Goal: Task Accomplishment & Management: Use online tool/utility

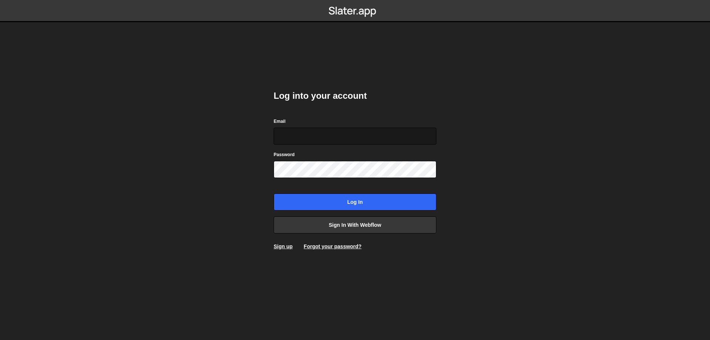
click at [321, 130] on input "Email" at bounding box center [355, 136] width 163 height 17
click at [333, 145] on form "Email Password Log in" at bounding box center [355, 163] width 163 height 93
click at [326, 132] on input "Email" at bounding box center [355, 136] width 163 height 17
type input "[DOMAIN_NAME][EMAIL_ADDRESS][DOMAIN_NAME]"
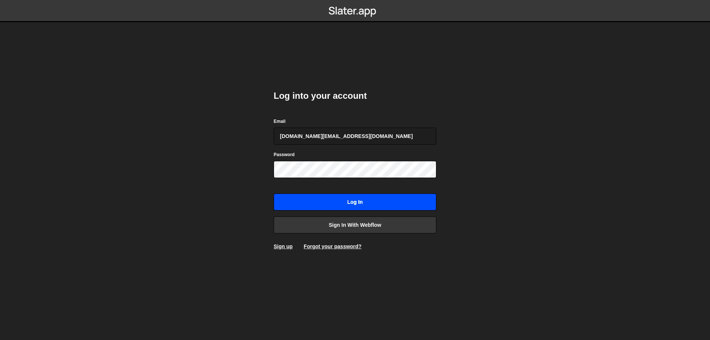
click at [378, 200] on input "Log in" at bounding box center [355, 201] width 163 height 17
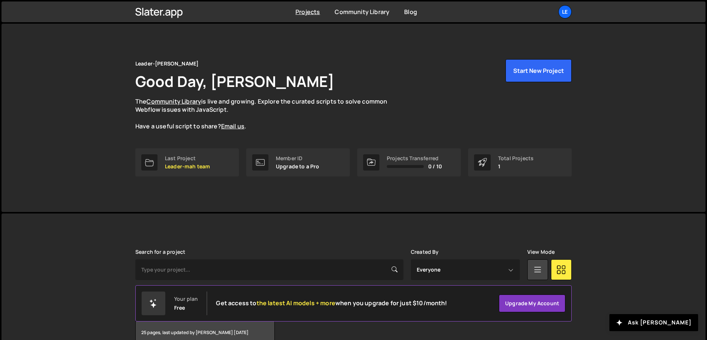
drag, startPoint x: 370, startPoint y: 78, endPoint x: 360, endPoint y: 64, distance: 17.2
click at [360, 64] on div "Leader-mah Good Day, Denys Repryntsev The Community Library is live and growing…" at bounding box center [353, 94] width 436 height 71
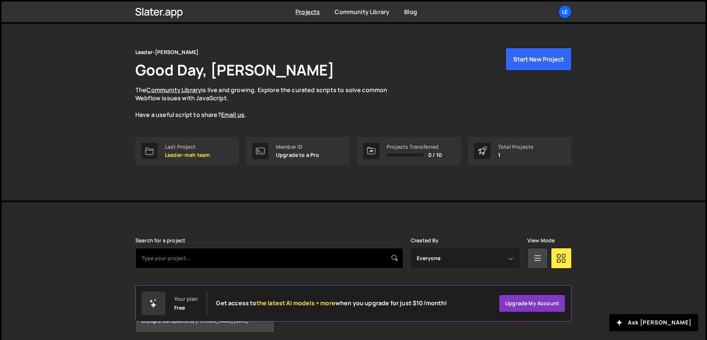
scroll to position [41, 0]
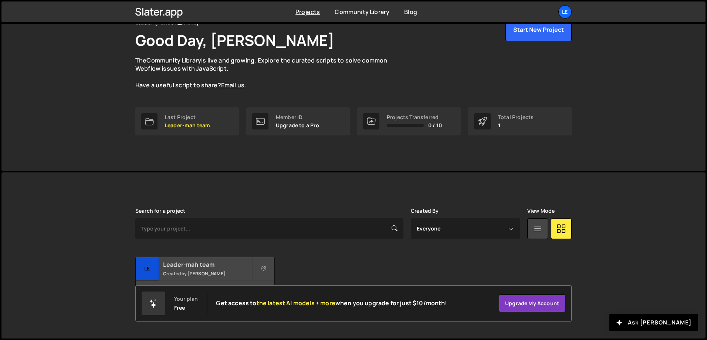
click at [187, 270] on div "Leader-mah team Created by Denys Repryntsev" at bounding box center [205, 268] width 139 height 23
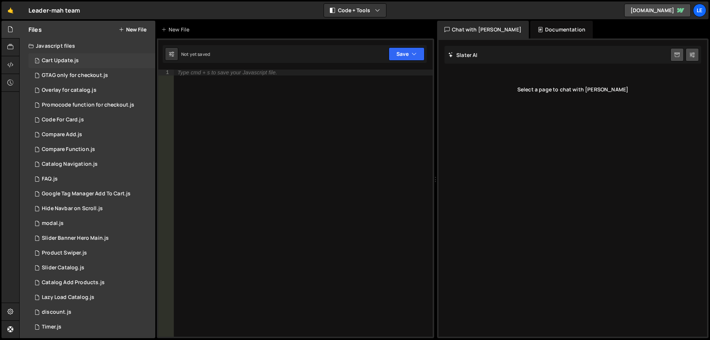
click at [90, 65] on div "1 Cart Update.js 0" at bounding box center [91, 60] width 127 height 15
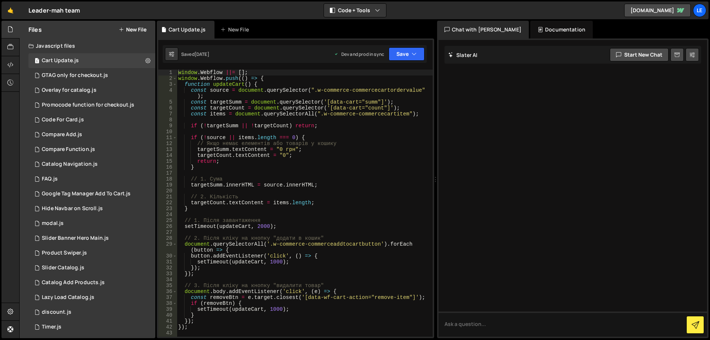
click at [246, 129] on div "window . Webflow ||= [ ] ; window . Webflow . push (( ) => { function updateCar…" at bounding box center [305, 209] width 256 height 279
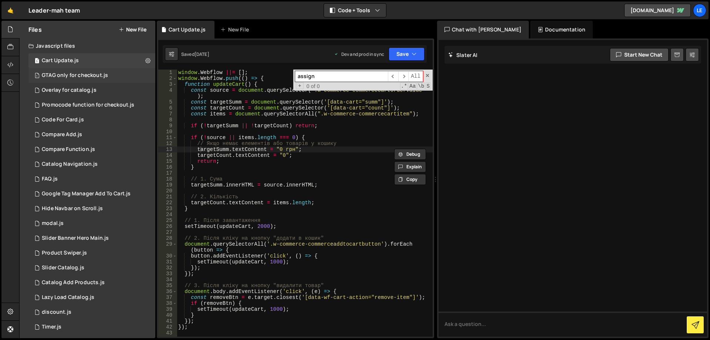
type input "assign"
click at [77, 74] on div "GTAG only for checkout.js" at bounding box center [75, 75] width 66 height 7
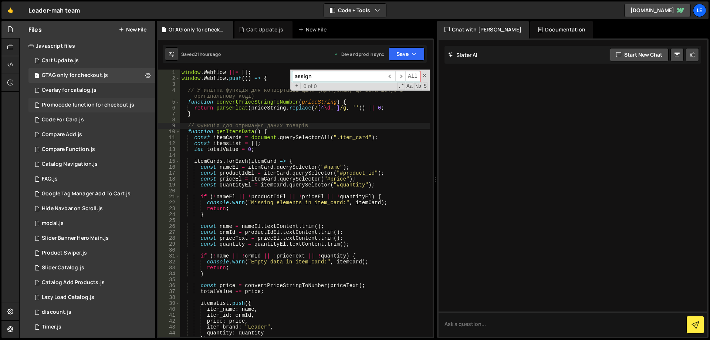
type input "assign"
click at [116, 99] on div "1 Promocode function for checkout.js 0" at bounding box center [91, 105] width 127 height 15
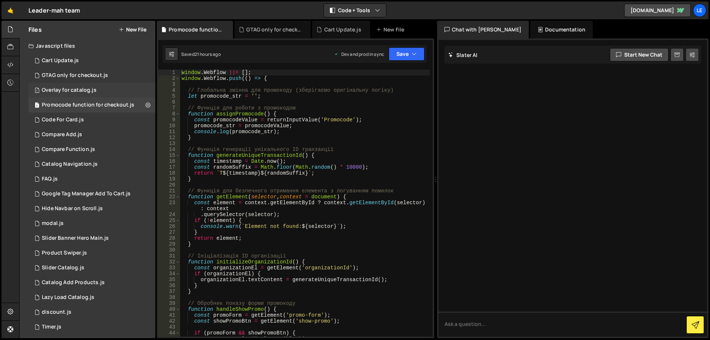
click at [99, 89] on div "1 Overlay for catalog.js 0" at bounding box center [91, 90] width 127 height 15
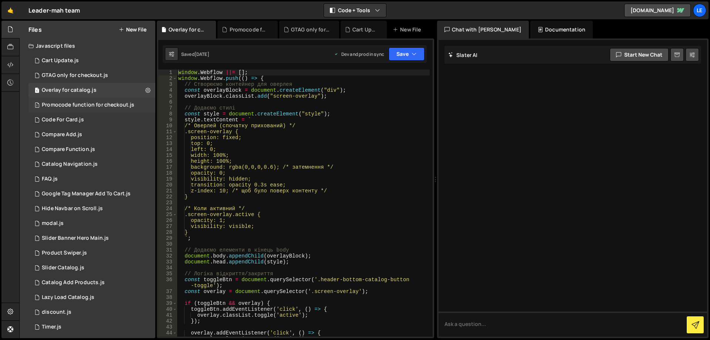
type textarea "style.textContent = `"
click at [324, 120] on div "window . Webflow ||= [ ] ; window . Webflow . push (( ) => { // Створюємо конте…" at bounding box center [303, 209] width 253 height 279
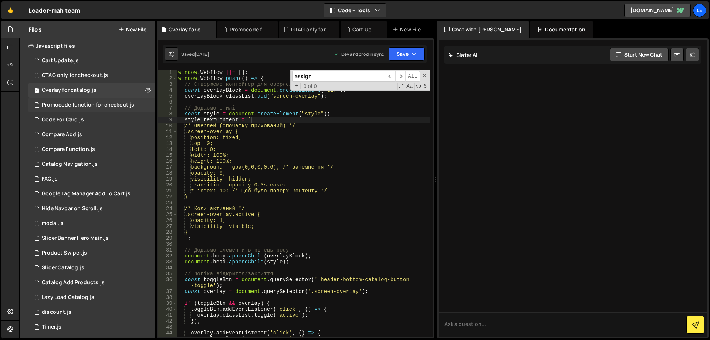
type input "assign"
click at [98, 100] on div "1 Promocode function for checkout.js 0" at bounding box center [91, 105] width 127 height 15
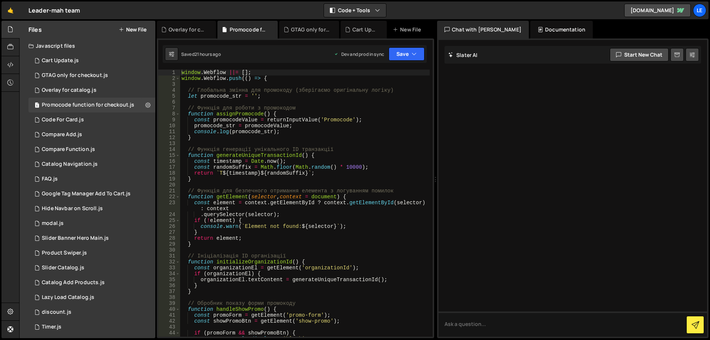
type textarea "const promocodeValue = returnInputValue('Promocode');"
click at [255, 122] on div "window . Webflow ||= [ ] ; window . Webflow . push (( ) => { // Глобальна змінн…" at bounding box center [305, 209] width 250 height 279
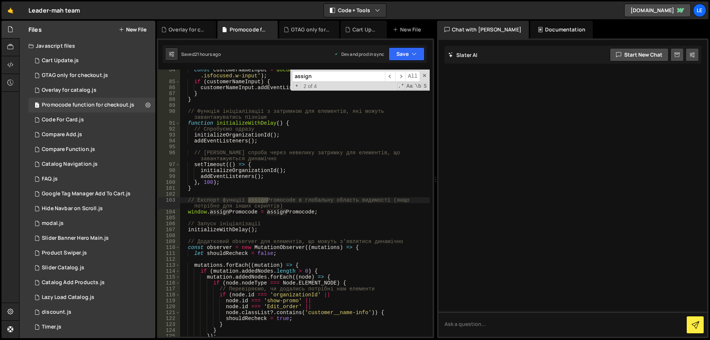
scroll to position [500, 0]
type input "assign"
click at [401, 74] on span "​" at bounding box center [400, 76] width 10 height 11
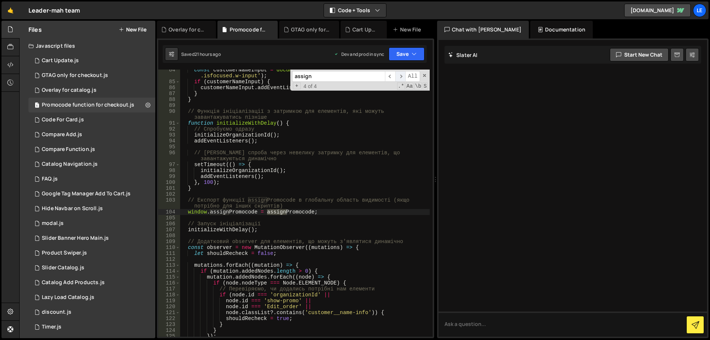
scroll to position [0, 0]
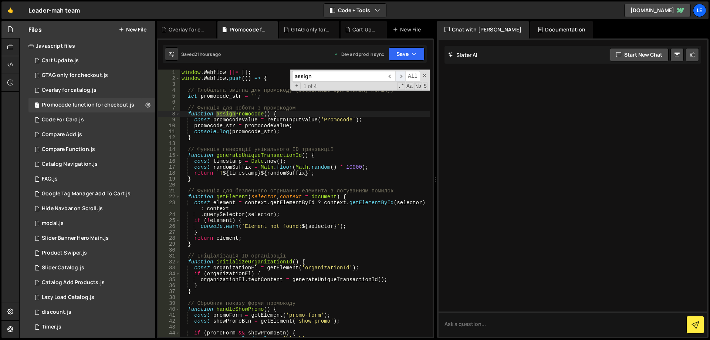
click at [400, 74] on span "​" at bounding box center [400, 76] width 10 height 11
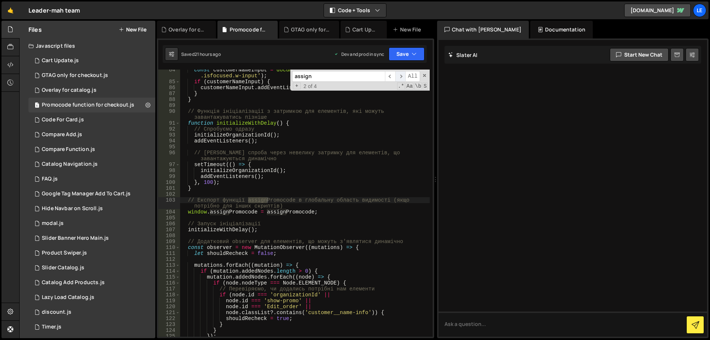
scroll to position [500, 0]
click at [88, 119] on div "1 Code For Card.js 0" at bounding box center [91, 119] width 127 height 15
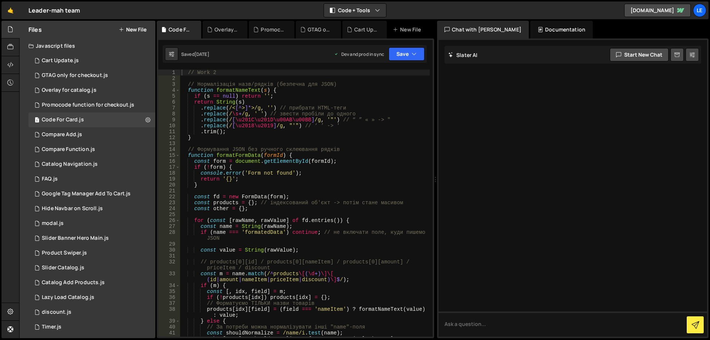
type textarea ".replace(/[\u2018\u2019]/g, "'") // ‘ ’ -> '"
click at [281, 124] on div "// Work 2 // Нормалізація назв/рядків (безпечна для JSON) function formatNameTe…" at bounding box center [305, 209] width 250 height 279
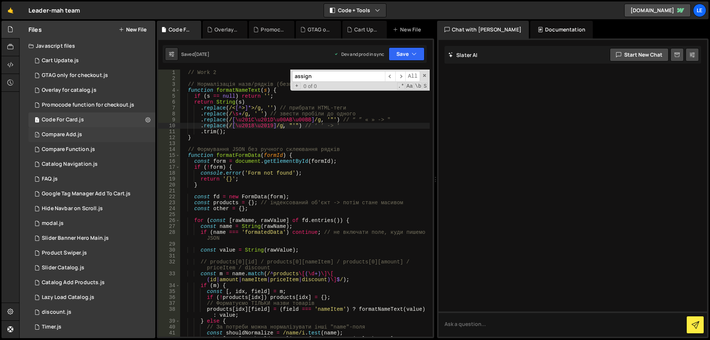
scroll to position [275, 0]
type input "assign"
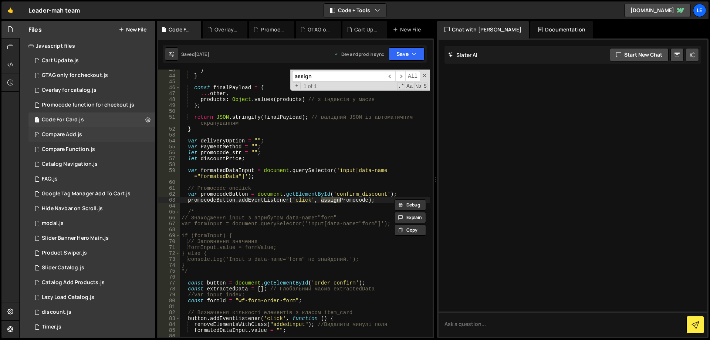
click at [94, 133] on div "1 Compare Add.js 0" at bounding box center [91, 134] width 127 height 15
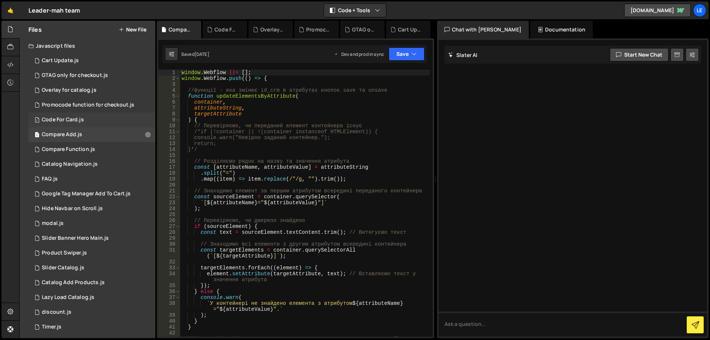
click at [104, 120] on div "1 Code For Card.js 0" at bounding box center [91, 119] width 127 height 15
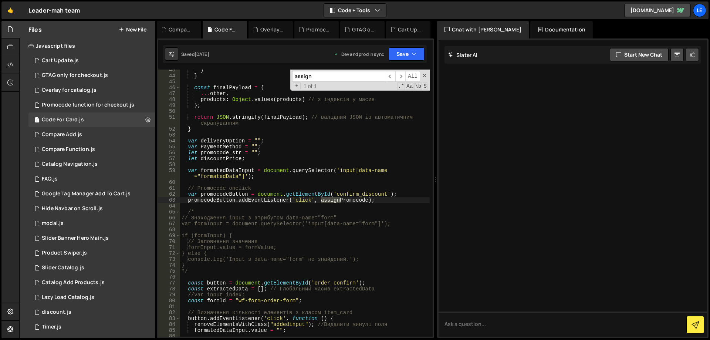
click at [287, 112] on div "} } const finalPayload = { ... other , products : Object . values ( products ) …" at bounding box center [305, 206] width 250 height 279
click at [393, 76] on span "​" at bounding box center [390, 76] width 10 height 11
click at [401, 76] on span "​" at bounding box center [400, 76] width 10 height 11
click at [390, 76] on span "​" at bounding box center [390, 76] width 10 height 11
click at [423, 77] on span at bounding box center [424, 75] width 5 height 5
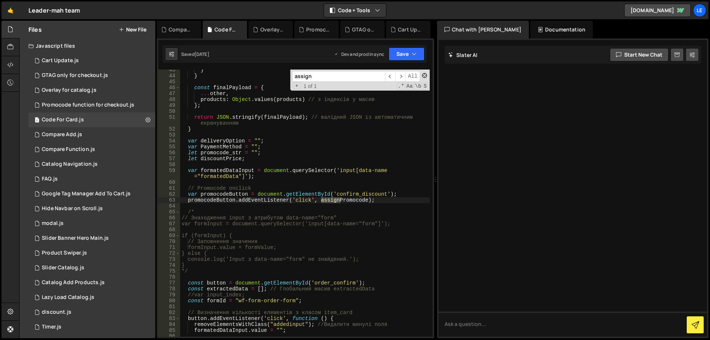
type textarea "promocodeButton.addEventListener('click', assignPromocode);"
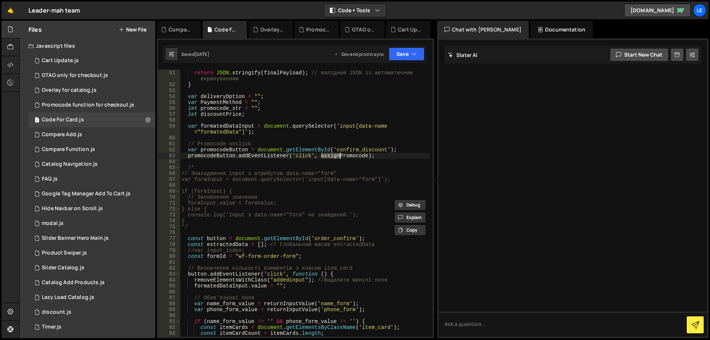
scroll to position [386, 0]
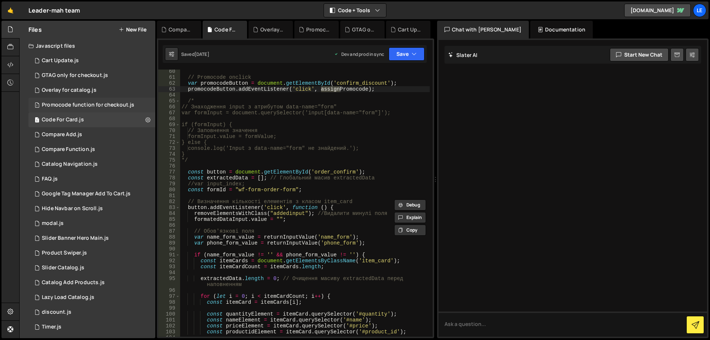
click at [99, 108] on div "Promocode function for checkout.js" at bounding box center [88, 105] width 92 height 7
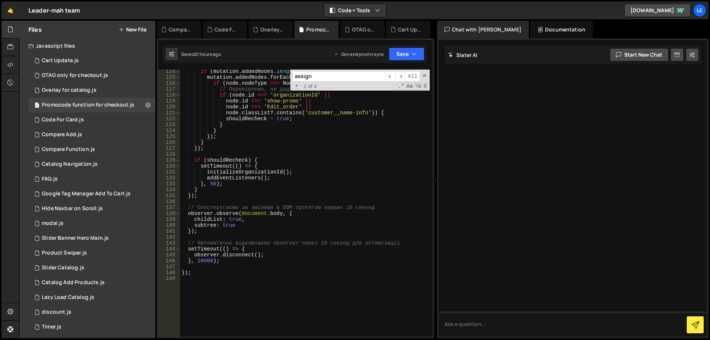
scroll to position [766, 0]
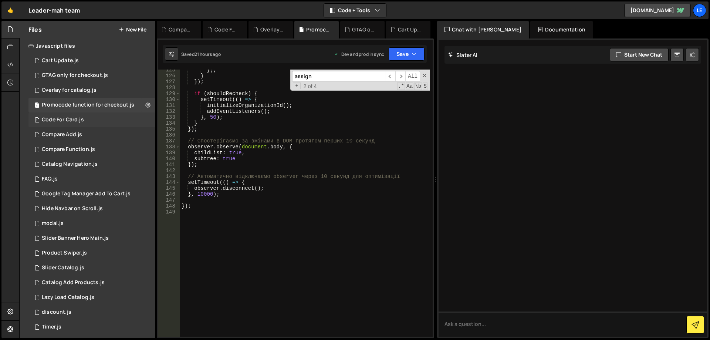
click at [84, 114] on div "1 Code For Card.js 0" at bounding box center [91, 119] width 127 height 15
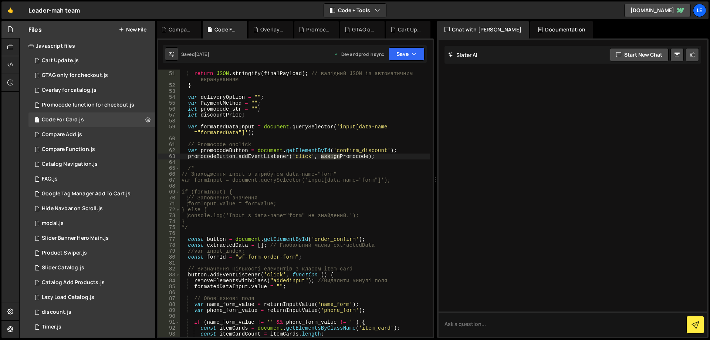
scroll to position [0, 0]
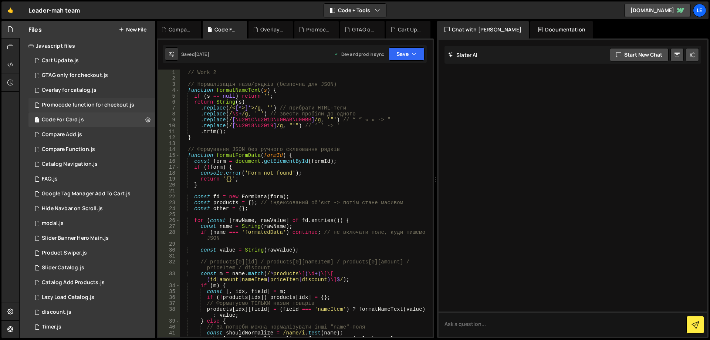
click at [108, 108] on div "Promocode function for checkout.js" at bounding box center [88, 105] width 92 height 7
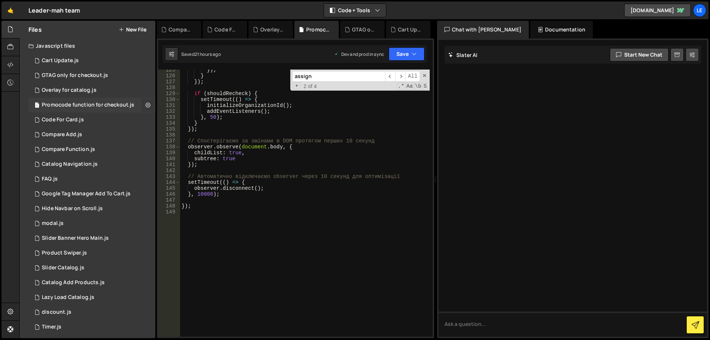
click at [145, 106] on icon at bounding box center [147, 104] width 5 height 7
type input "Promocode function for checkout"
radio input "true"
checkbox input "true"
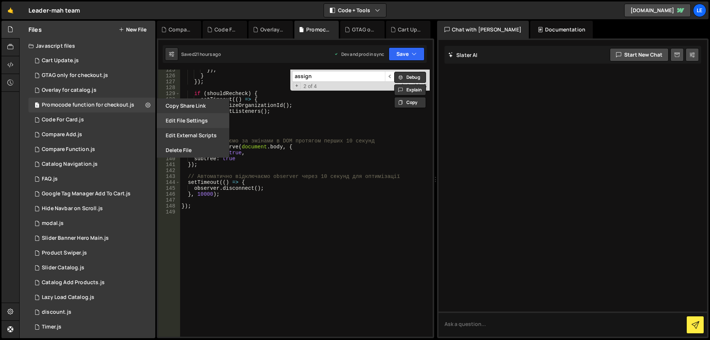
click at [198, 123] on button "Edit File Settings" at bounding box center [193, 120] width 72 height 15
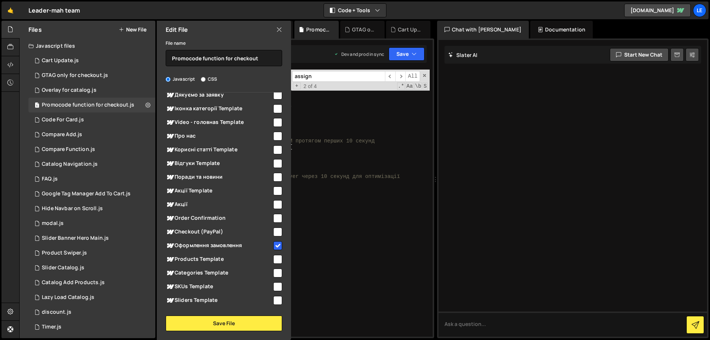
scroll to position [592, 0]
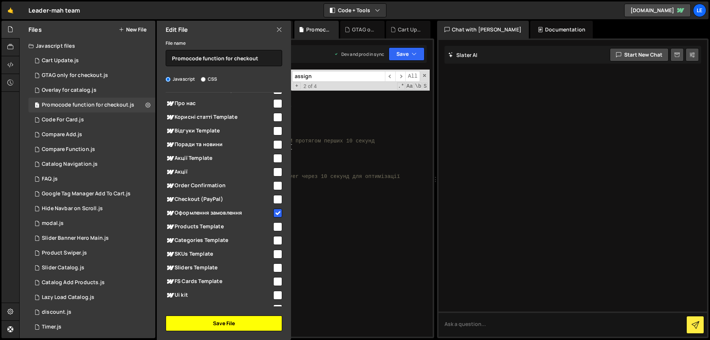
click at [229, 319] on button "Save File" at bounding box center [224, 323] width 116 height 16
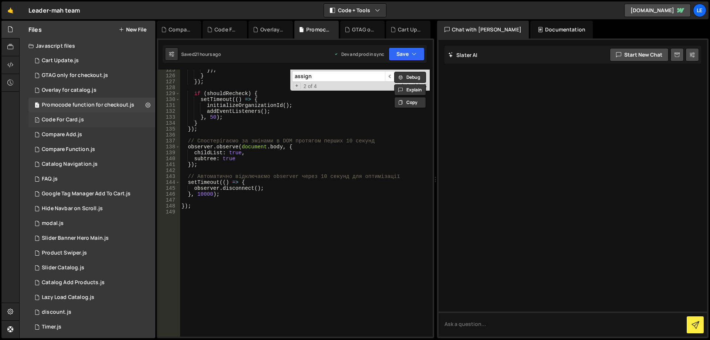
click at [144, 119] on div "1 Code For Card.js 0" at bounding box center [91, 119] width 127 height 15
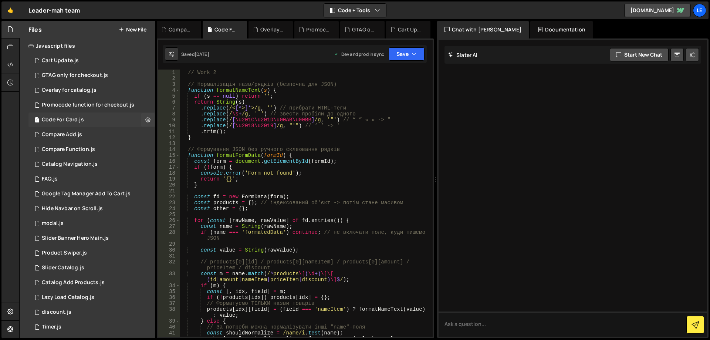
click at [145, 119] on icon at bounding box center [147, 119] width 5 height 7
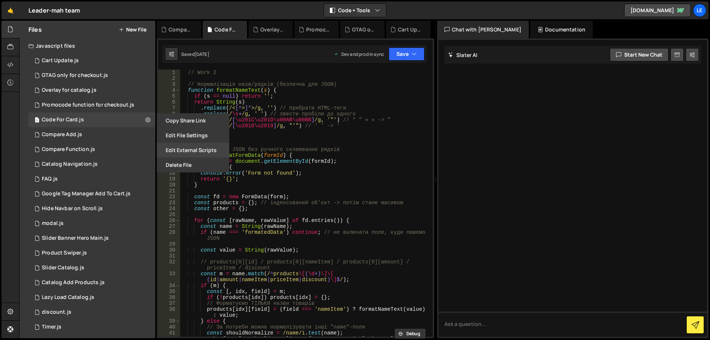
click at [200, 150] on button "Edit External Scripts" at bounding box center [193, 150] width 72 height 15
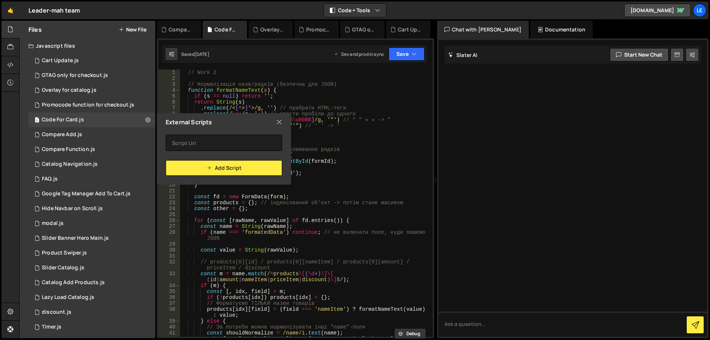
click at [277, 121] on icon at bounding box center [279, 122] width 6 height 8
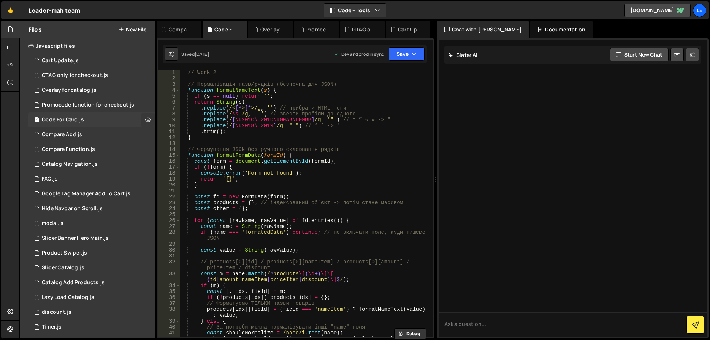
click at [145, 120] on icon at bounding box center [147, 119] width 5 height 7
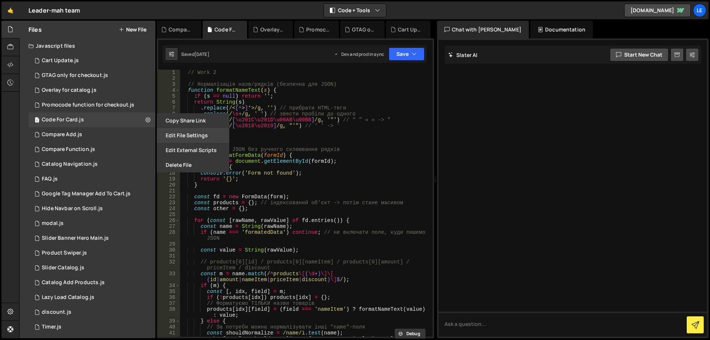
click at [196, 137] on button "Edit File Settings" at bounding box center [193, 135] width 72 height 15
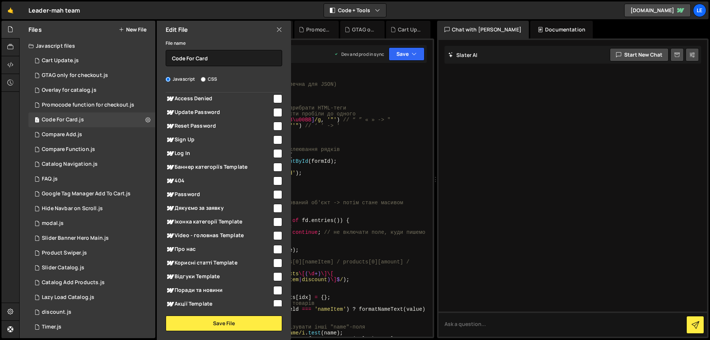
scroll to position [444, 0]
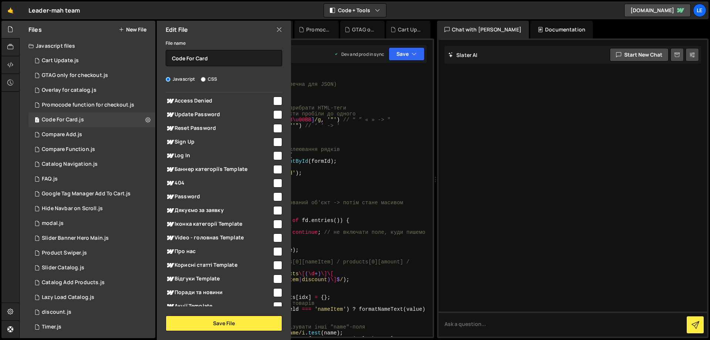
click at [276, 30] on icon at bounding box center [279, 30] width 6 height 8
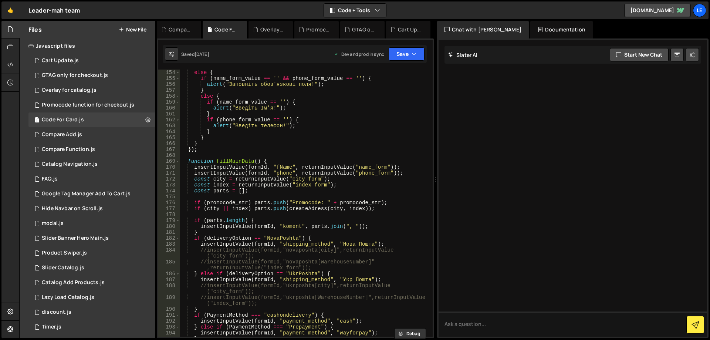
scroll to position [1021, 0]
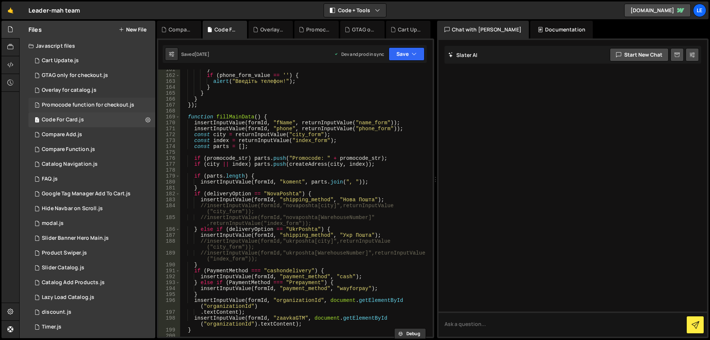
click at [89, 107] on div "Promocode function for checkout.js" at bounding box center [88, 105] width 92 height 7
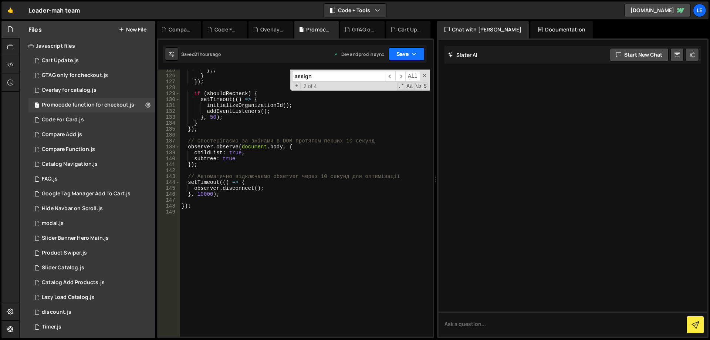
click at [405, 54] on button "Save" at bounding box center [407, 53] width 36 height 13
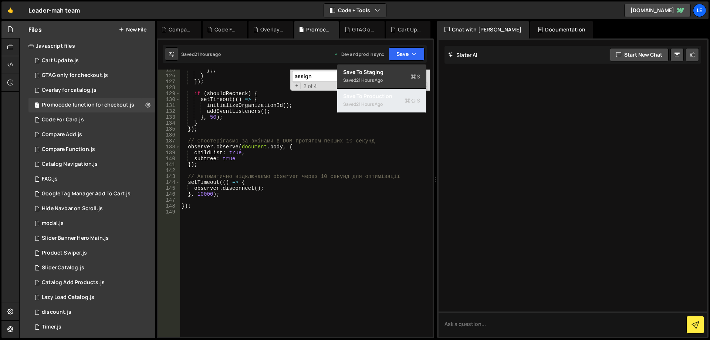
click at [394, 95] on div "Save to Production S" at bounding box center [381, 95] width 77 height 7
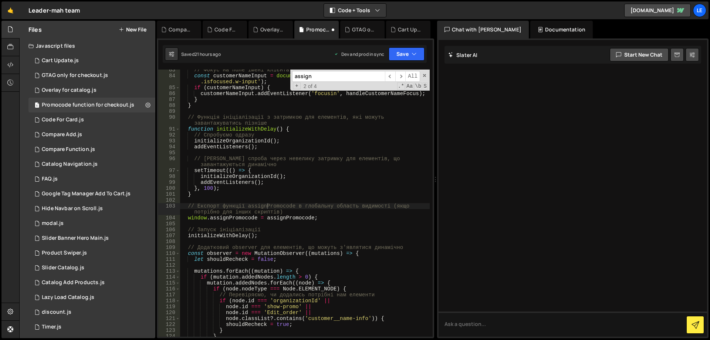
scroll to position [494, 0]
click at [424, 76] on span at bounding box center [424, 75] width 5 height 5
type textarea "// Експорт функції assignPromocode в глобальну область видимості (якщо потрібно…"
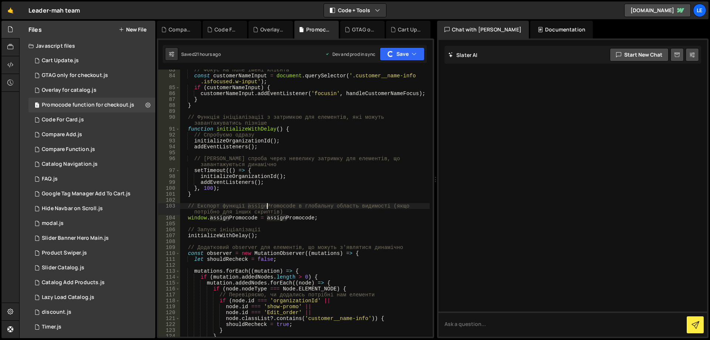
scroll to position [516, 0]
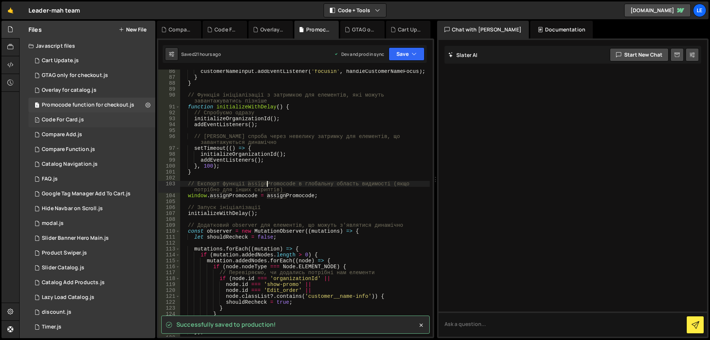
click at [94, 116] on div "1 Code For Card.js 0" at bounding box center [91, 119] width 127 height 15
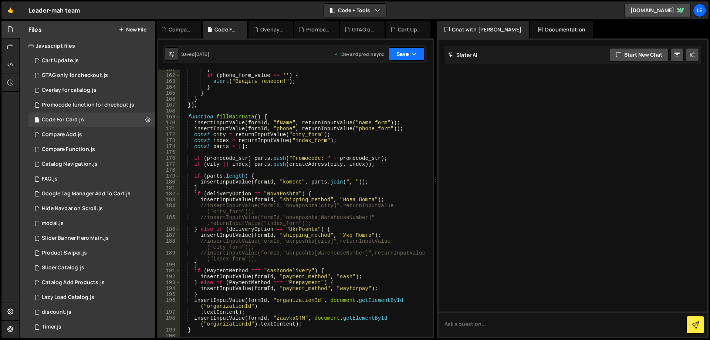
click at [416, 53] on icon "button" at bounding box center [414, 53] width 5 height 7
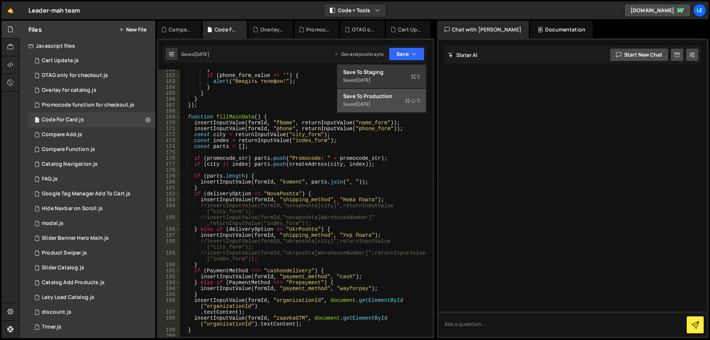
click at [402, 95] on div "Save to Production S" at bounding box center [381, 95] width 77 height 7
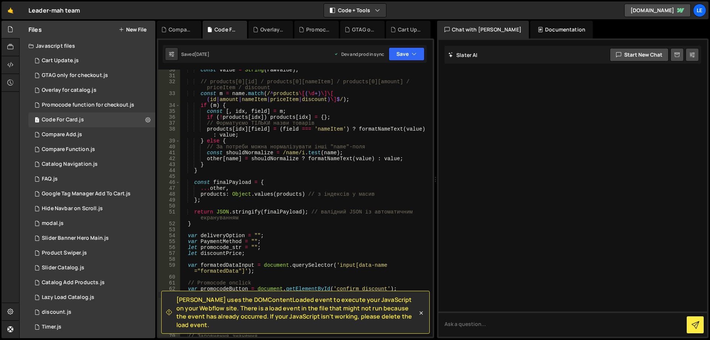
scroll to position [202, 0]
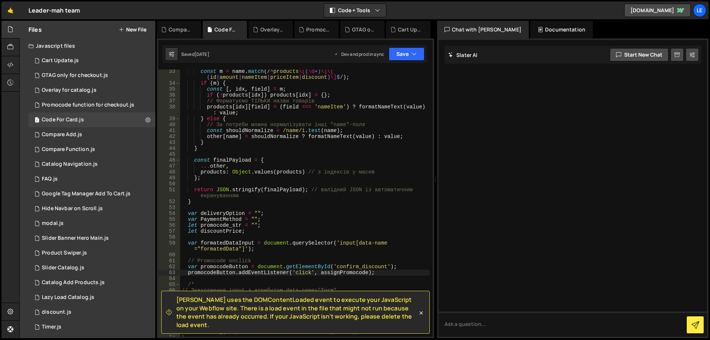
click at [231, 308] on span "Slater uses the DOMContentLoaded event to execute your JavaScript on your Webfl…" at bounding box center [296, 311] width 241 height 33
copy span "DOMContentLoaded"
type textarea "var PaymentMethod = "";"
click at [307, 216] on div "const m = name . match ( / ^ products \[ ( \d +) \]\[ ( id | amount | nameItem …" at bounding box center [305, 210] width 250 height 285
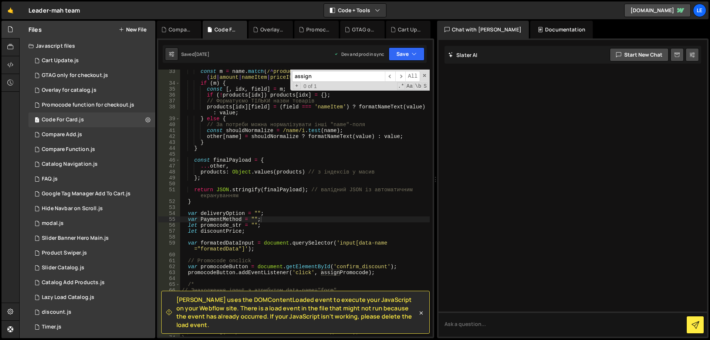
paste input "DOMContentLoaded"
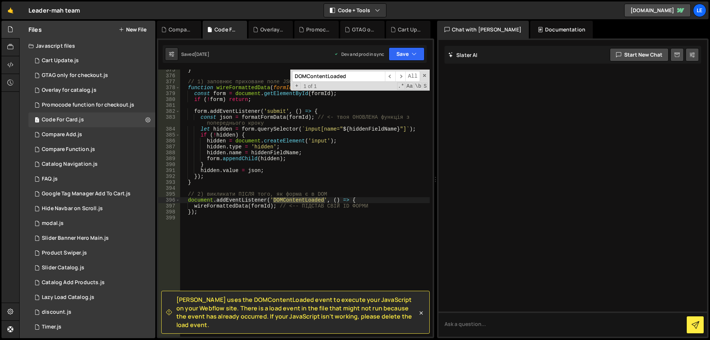
type input "DOMContentLoaded"
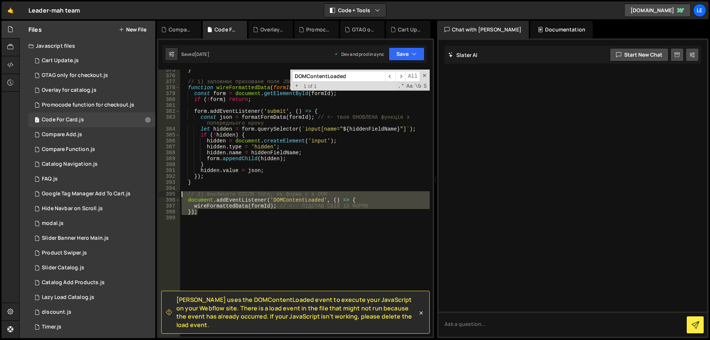
drag, startPoint x: 207, startPoint y: 211, endPoint x: 166, endPoint y: 196, distance: 44.2
click at [166, 196] on div "}); 375 376 377 378 379 380 381 382 383 384 385 386 387 388 389 390 391 392 393…" at bounding box center [295, 203] width 274 height 267
click at [423, 77] on span at bounding box center [424, 75] width 5 height 5
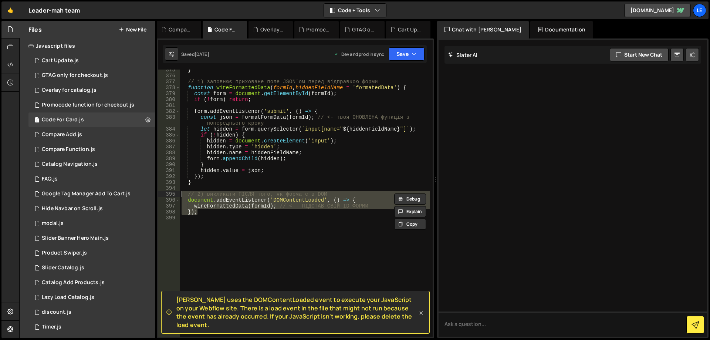
click at [421, 315] on icon at bounding box center [420, 312] width 7 height 7
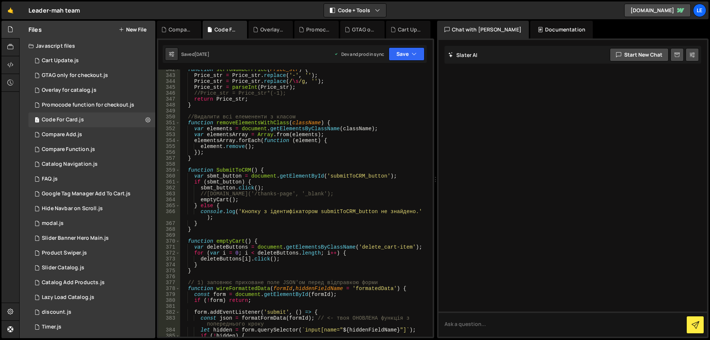
scroll to position [2307, 0]
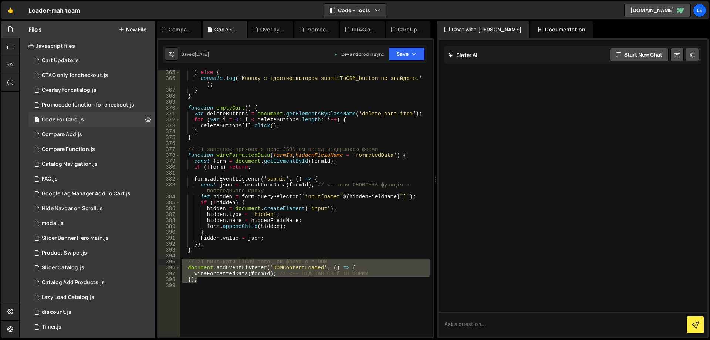
click at [239, 249] on div "} else { console . log ( 'Кнопку з ідентифікатором submitToCRM_button не знайде…" at bounding box center [305, 209] width 250 height 279
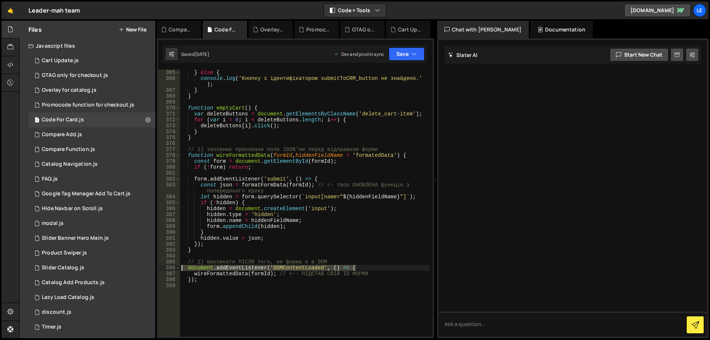
drag, startPoint x: 362, startPoint y: 267, endPoint x: 154, endPoint y: 267, distance: 207.8
click at [154, 267] on div "Files New File Javascript files 1 Cart Update.js 0 1 GTAG only for checkout.js …" at bounding box center [364, 180] width 691 height 318
paste textarea "Webflow.push(function()"
click at [263, 269] on div "} else { console . log ( 'Кнопку з ідентифікатором submitToCRM_button не знайде…" at bounding box center [305, 209] width 250 height 279
click at [260, 268] on div "} else { console . log ( 'Кнопку з ідентифікатором submitToCRM_button не знайде…" at bounding box center [305, 209] width 250 height 279
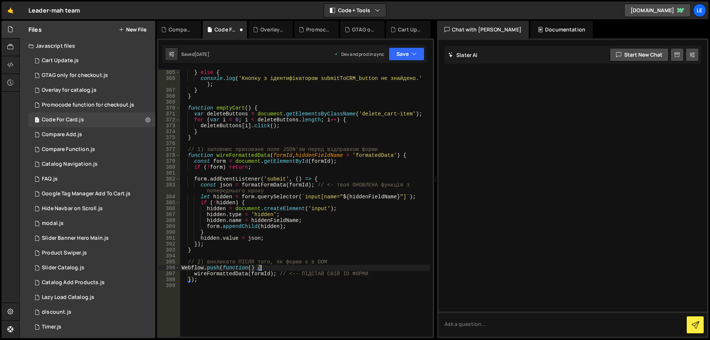
click at [221, 268] on div "} else { console . log ( 'Кнопку з ідентифікатором submitToCRM_button не знайде…" at bounding box center [305, 209] width 250 height 279
click at [203, 280] on div "} else { console . log ( 'Кнопку з ідентифікатором submitToCRM_button не знайде…" at bounding box center [305, 209] width 250 height 279
drag, startPoint x: 182, startPoint y: 268, endPoint x: 190, endPoint y: 268, distance: 8.1
click at [182, 268] on div "} else { console . log ( 'Кнопку з ідентифікатором submitToCRM_button не знайде…" at bounding box center [305, 209] width 250 height 279
click at [218, 281] on div "} else { console . log ( 'Кнопку з ідентифікатором submitToCRM_button не знайде…" at bounding box center [305, 209] width 250 height 279
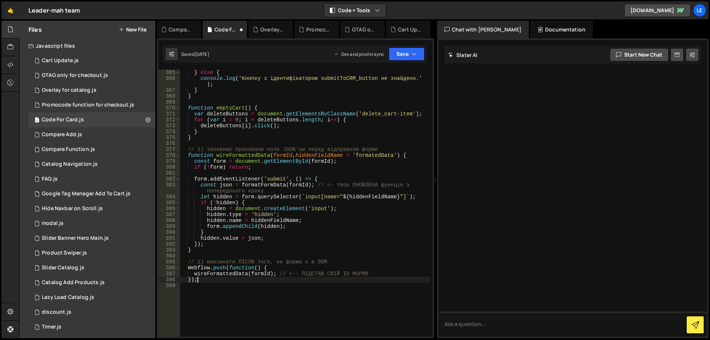
click at [286, 243] on div "} else { console . log ( 'Кнопку з ідентифікатором submitToCRM_button не знайде…" at bounding box center [305, 209] width 250 height 279
type textarea "});"
click at [88, 104] on div "Promocode function for checkout.js" at bounding box center [88, 105] width 92 height 7
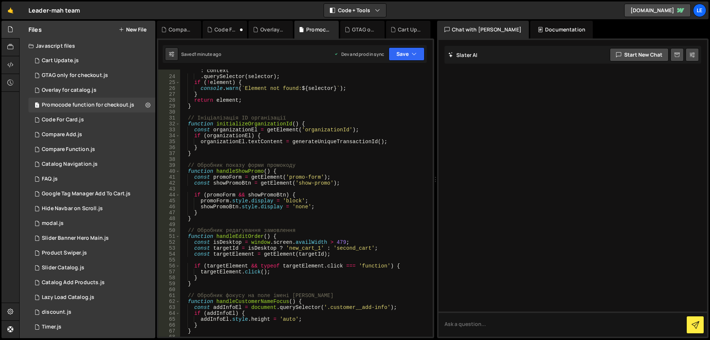
scroll to position [0, 0]
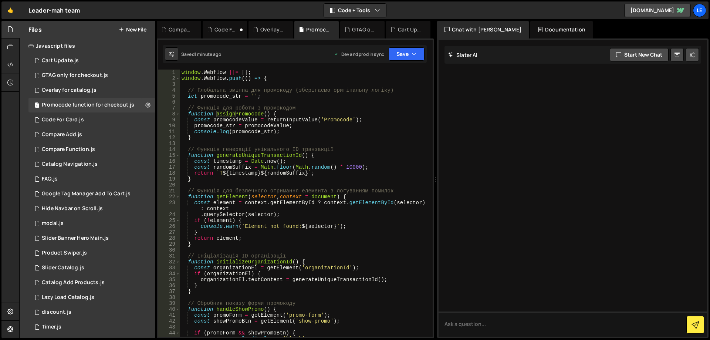
type textarea "window.Webflow ||= [];"
drag, startPoint x: 261, startPoint y: 72, endPoint x: 173, endPoint y: 70, distance: 87.7
click at [173, 70] on div "window.Webflow ||= []; 1 2 3 4 5 6 7 8 9 10 11 12 13 14 15 16 17 18 19 20 21 22…" at bounding box center [295, 203] width 274 height 267
click at [90, 117] on div "1 Code For Card.js 0" at bounding box center [91, 119] width 127 height 15
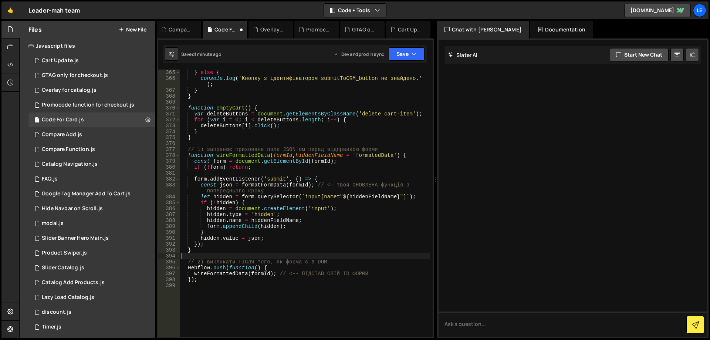
click at [213, 257] on div "} else { console . log ( 'Кнопку з ідентифікатором submitToCRM_button не знайде…" at bounding box center [305, 209] width 250 height 279
paste textarea "window.Webflow ||= [];"
type textarea "window.Webflow ||= [];"
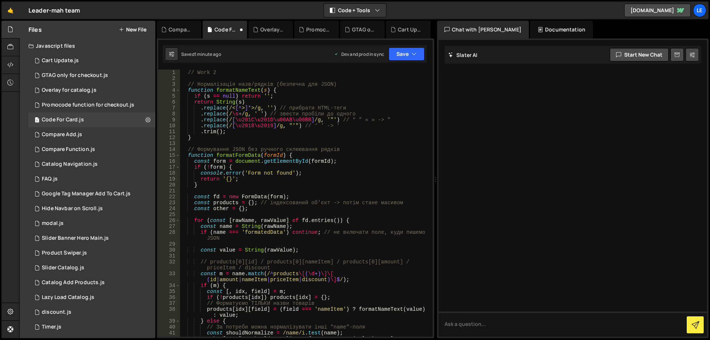
click at [234, 75] on div "// Work 2 // Нормалізація назв/рядків (безпечна для JSON) function formatNameTe…" at bounding box center [305, 209] width 250 height 279
paste textarea "window.Webflow ||= [];"
click at [182, 78] on div "// Work 2 window . Webflow ||= [ ] ; // Нормалізація назв/рядків (безпечна для …" at bounding box center [305, 209] width 250 height 279
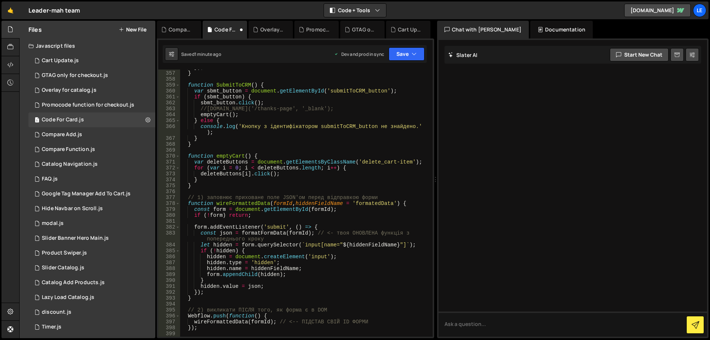
scroll to position [2304, 0]
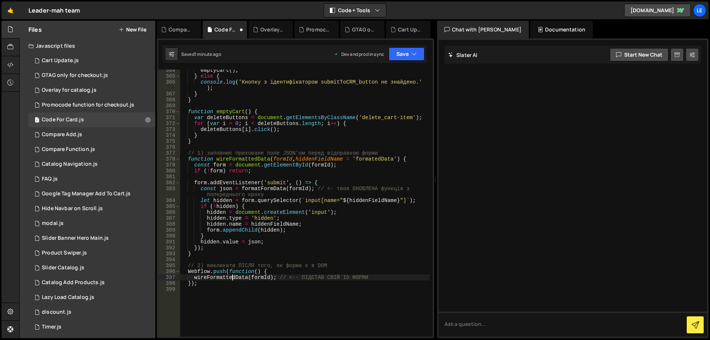
click at [232, 275] on div "emptyCart ( ) ; } else { console . log ( 'Кнопку з ідентифікатором submitToCRM_…" at bounding box center [305, 206] width 250 height 279
type textarea "wireFormattedData(formId); // <-- ПІДСТАВ СВІЙ ID ФОРМИ"
click at [400, 56] on button "Save" at bounding box center [407, 53] width 36 height 13
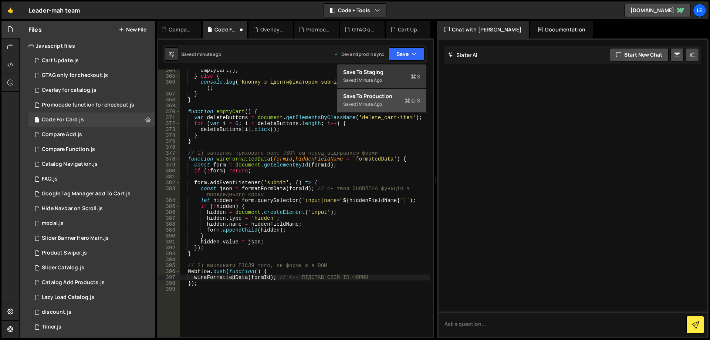
click at [393, 97] on div "Save to Production S" at bounding box center [381, 95] width 77 height 7
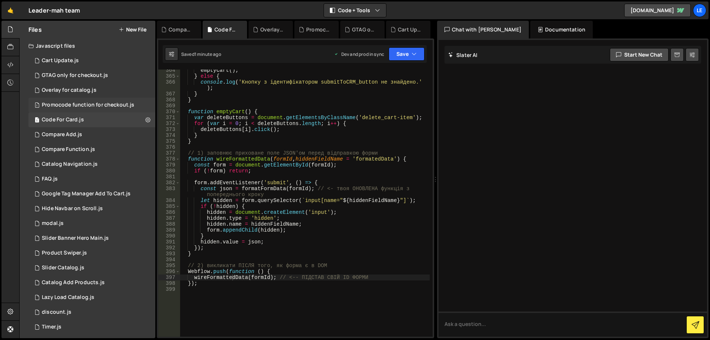
click at [95, 104] on div "Promocode function for checkout.js" at bounding box center [88, 105] width 92 height 7
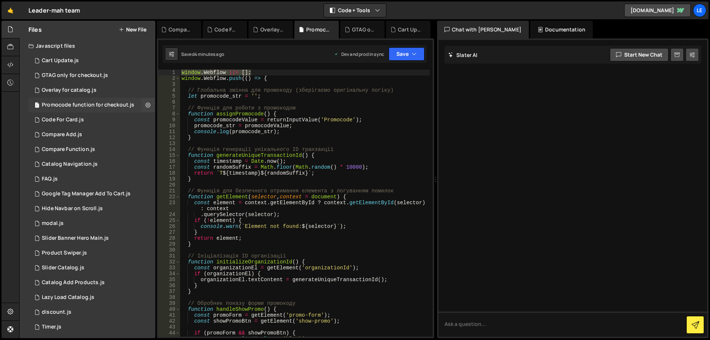
click at [102, 108] on div "Promocode function for checkout.js" at bounding box center [88, 105] width 92 height 7
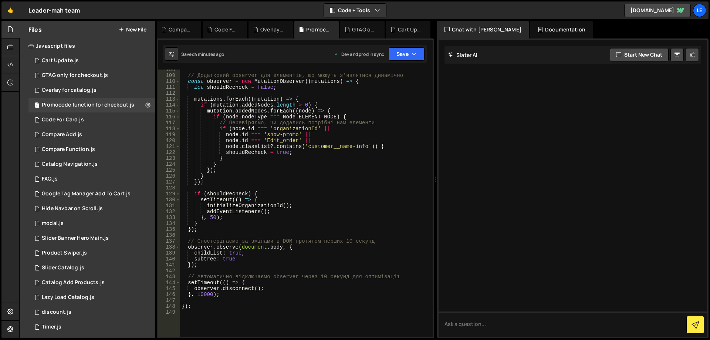
scroll to position [688, 0]
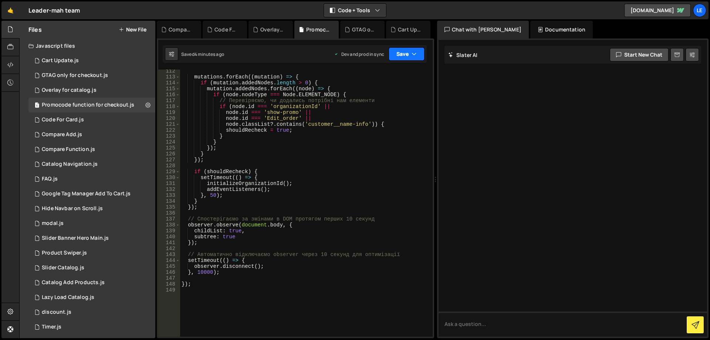
click at [417, 51] on button "Save" at bounding box center [407, 53] width 36 height 13
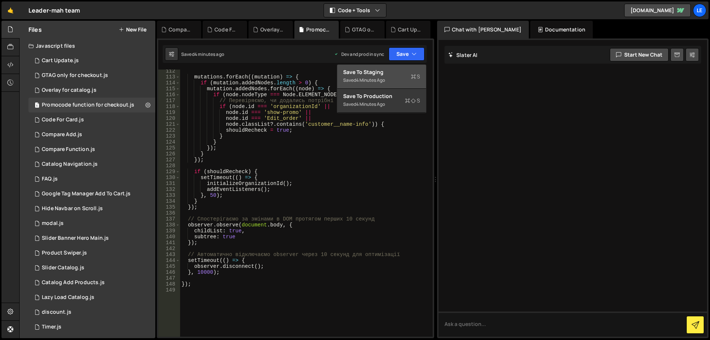
click at [400, 73] on div "Save to Staging S" at bounding box center [381, 71] width 77 height 7
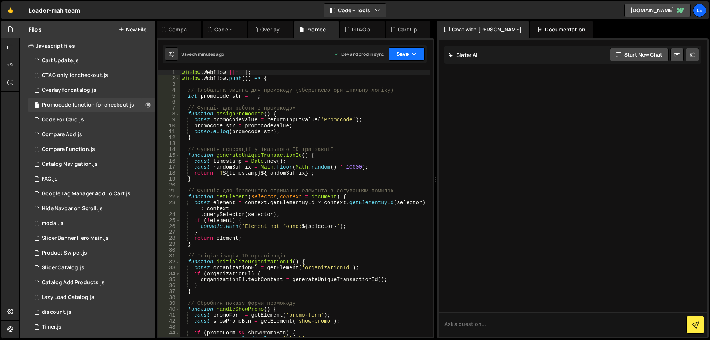
click at [403, 53] on button "Save" at bounding box center [407, 53] width 36 height 13
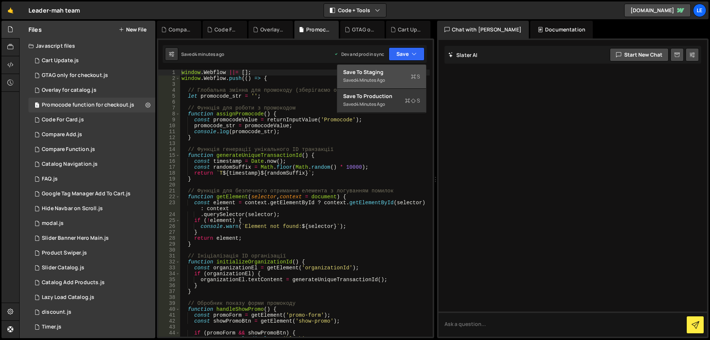
click at [396, 74] on div "Save to Staging S" at bounding box center [381, 71] width 77 height 7
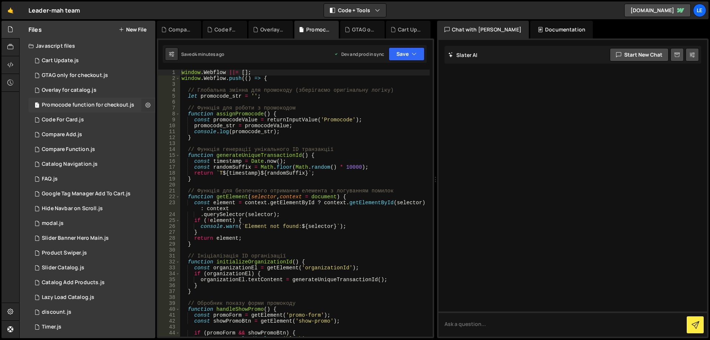
drag, startPoint x: 107, startPoint y: 101, endPoint x: 144, endPoint y: 100, distance: 37.0
click at [150, 92] on div "1 Overlay for catalog.js 0" at bounding box center [91, 90] width 127 height 15
click at [143, 103] on div "1 Promocode function for checkout.js 0" at bounding box center [91, 105] width 127 height 15
click at [145, 104] on icon at bounding box center [147, 104] width 5 height 7
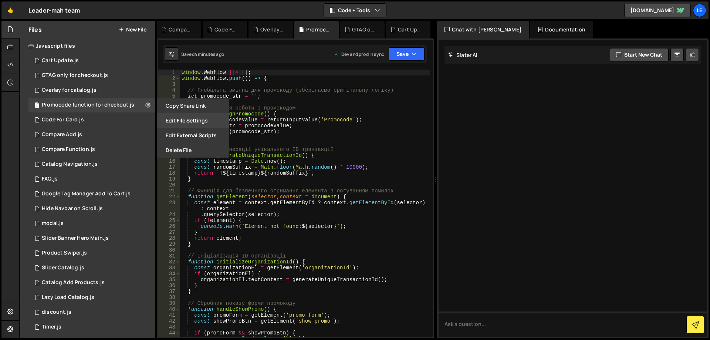
click at [193, 119] on button "Edit File Settings" at bounding box center [193, 120] width 72 height 15
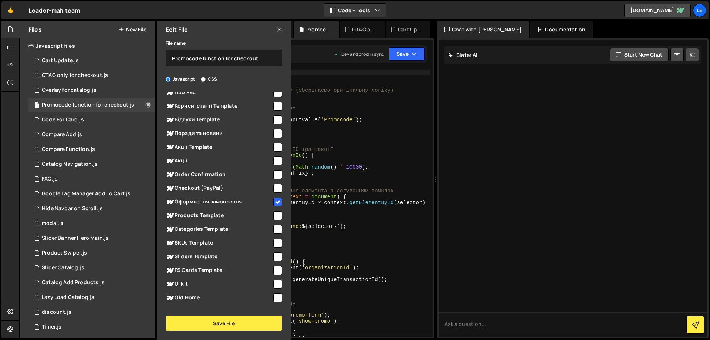
scroll to position [612, 0]
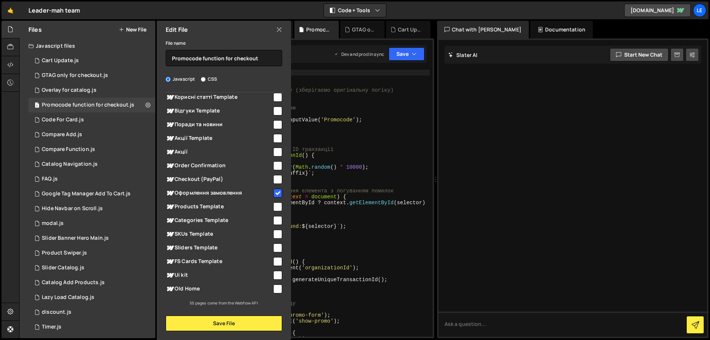
click at [275, 190] on input "checkbox" at bounding box center [277, 193] width 9 height 9
checkbox input "false"
click at [258, 324] on button "Save File" at bounding box center [224, 323] width 116 height 16
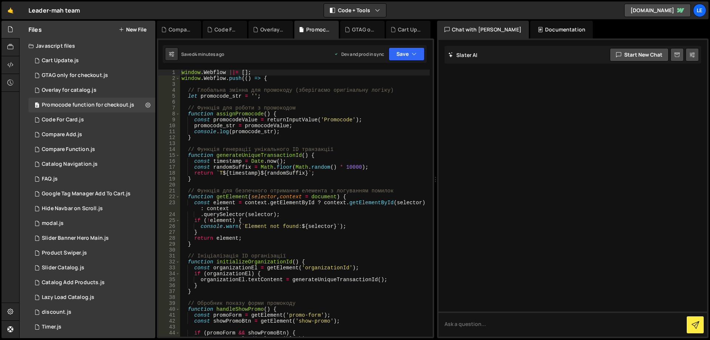
type textarea "const element = context.getElementById ? context.getElementById(selector) : con…"
click at [336, 202] on div "window . Webflow ||= [ ] ; window . Webflow . push (( ) => { // Глобальна змінн…" at bounding box center [305, 209] width 250 height 279
click at [401, 58] on button "Save" at bounding box center [407, 53] width 36 height 13
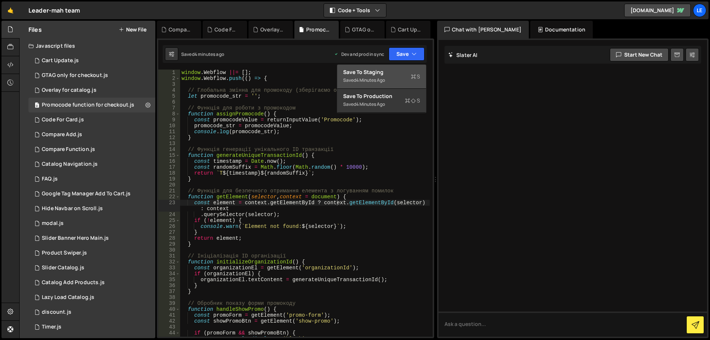
click at [403, 68] on button "Save to Staging S Saved 4 minutes ago" at bounding box center [381, 77] width 89 height 24
